Goal: Find specific page/section: Find specific page/section

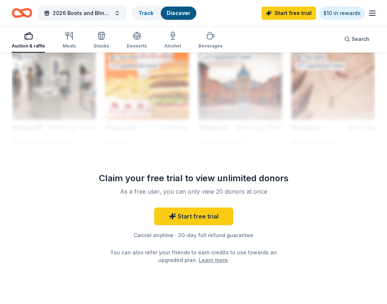
scroll to position [795, 0]
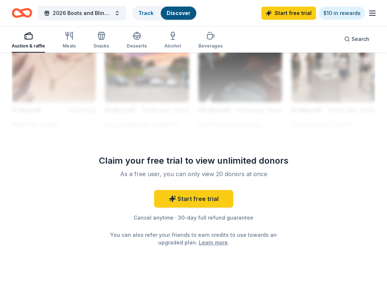
scroll to position [815, 0]
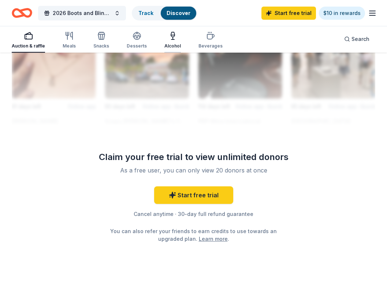
click at [168, 39] on icon "button" at bounding box center [172, 35] width 9 height 9
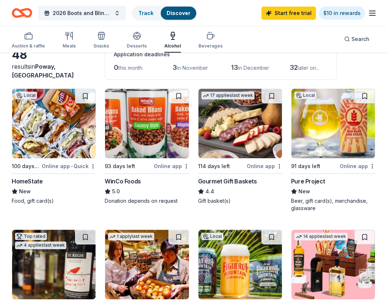
scroll to position [10, 0]
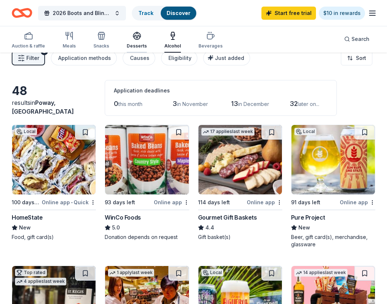
click at [137, 40] on icon "button" at bounding box center [136, 35] width 9 height 9
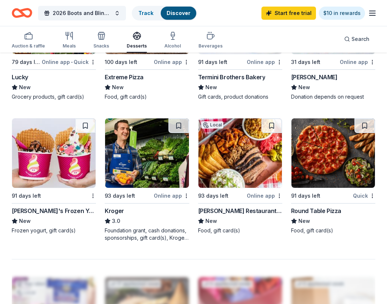
scroll to position [565, 0]
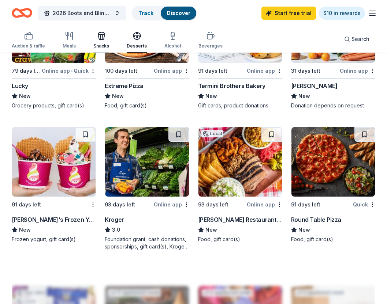
click at [97, 39] on icon "button" at bounding box center [101, 35] width 9 height 9
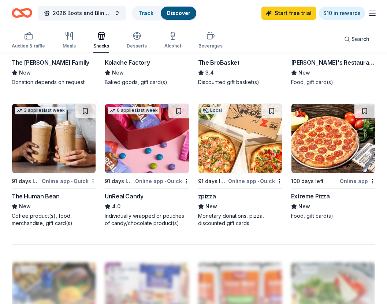
scroll to position [560, 0]
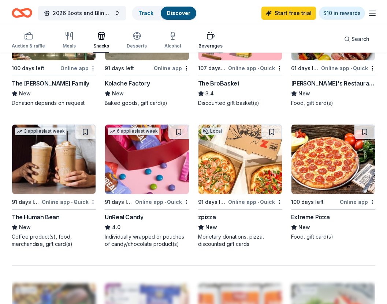
click at [212, 39] on div "button" at bounding box center [210, 35] width 24 height 9
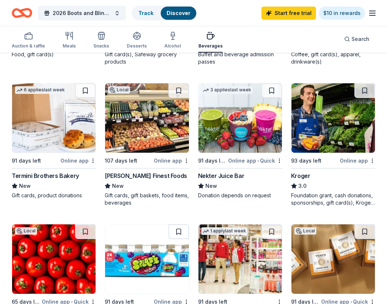
scroll to position [193, 0]
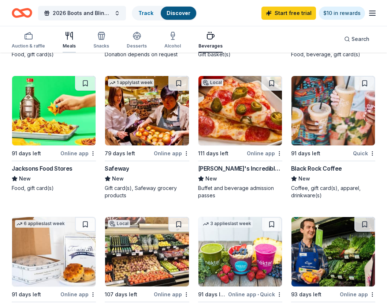
click at [70, 38] on icon "button" at bounding box center [69, 35] width 9 height 9
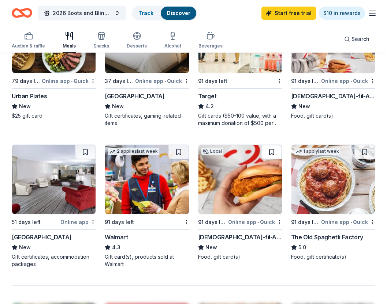
scroll to position [546, 0]
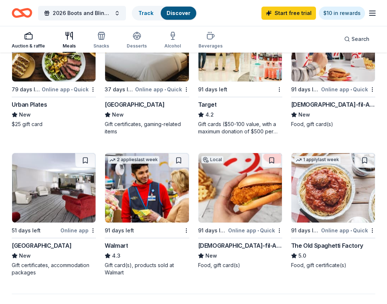
click at [30, 38] on icon "button" at bounding box center [28, 35] width 9 height 9
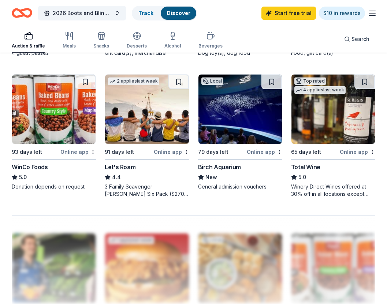
scroll to position [616, 0]
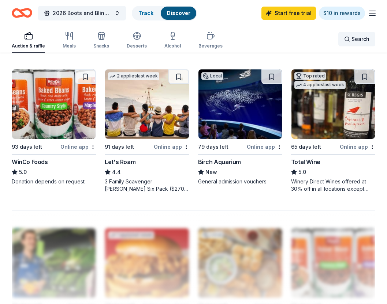
click at [345, 37] on div "Search" at bounding box center [356, 39] width 25 height 9
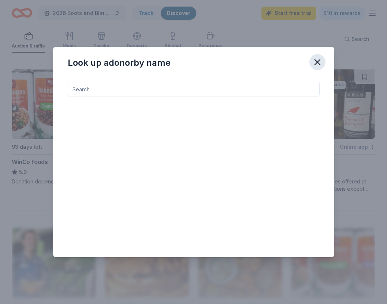
click at [315, 62] on icon "button" at bounding box center [317, 62] width 10 height 10
